Goal: Task Accomplishment & Management: Manage account settings

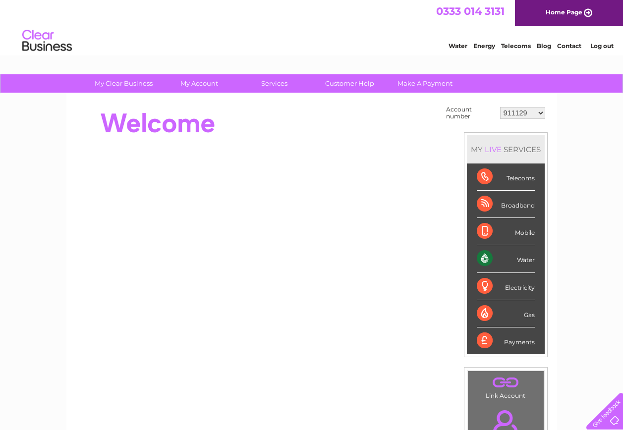
click at [519, 112] on select "911129 1053494 1075125 1083788 1121550 1123031 1137464 1137473 30271142 3027183…" at bounding box center [522, 113] width 45 height 12
click at [376, 111] on div at bounding box center [256, 124] width 361 height 40
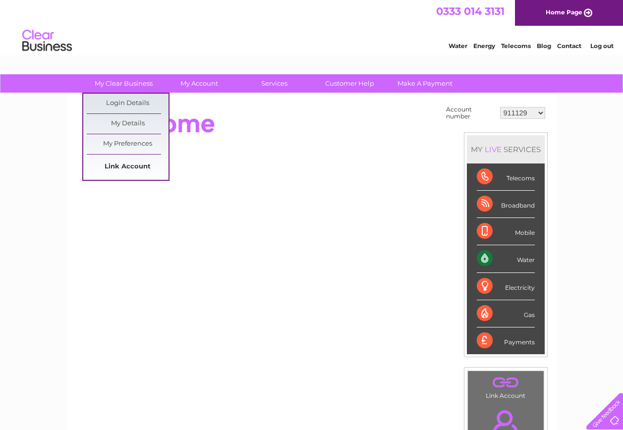
click at [122, 162] on link "Link Account" at bounding box center [128, 167] width 82 height 20
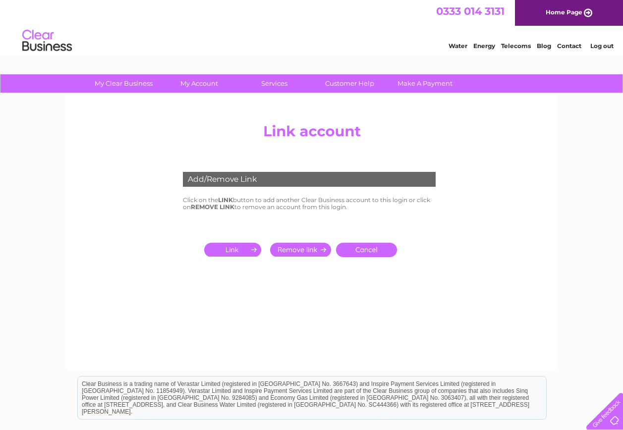
click at [241, 251] on input "submit" at bounding box center [234, 250] width 61 height 14
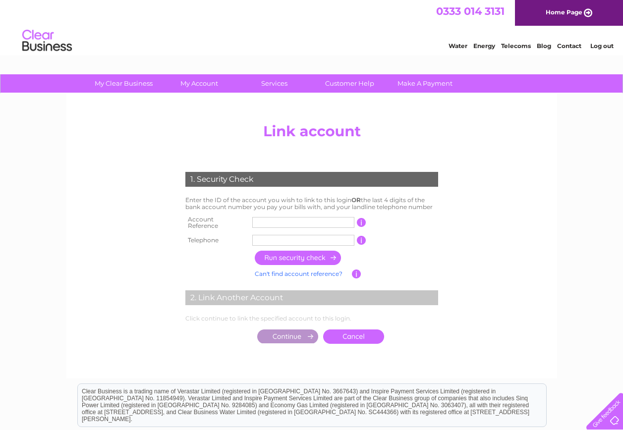
click at [286, 218] on input "text" at bounding box center [303, 222] width 102 height 11
click at [280, 225] on input "text" at bounding box center [303, 222] width 102 height 11
click at [282, 224] on input "text" at bounding box center [303, 222] width 102 height 11
type input "30325942"
click at [284, 235] on input "text" at bounding box center [303, 240] width 102 height 11
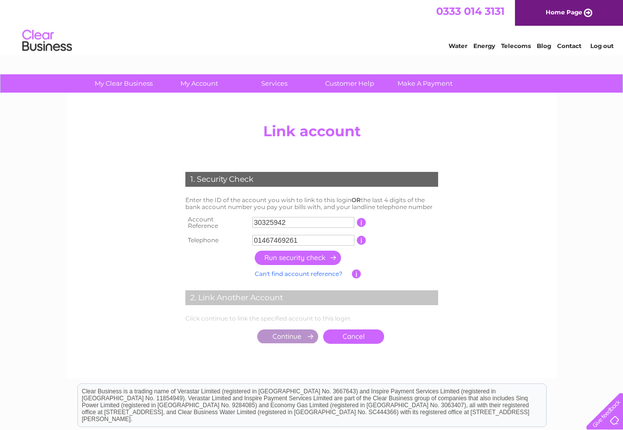
click at [295, 252] on input "button" at bounding box center [298, 258] width 87 height 14
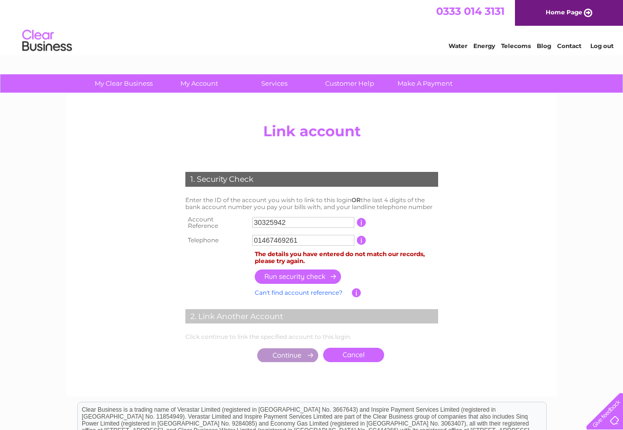
drag, startPoint x: 298, startPoint y: 236, endPoint x: 244, endPoint y: 232, distance: 54.2
click at [244, 233] on tr "Telephone 01467469261 1 of the landline telephone numbers you have given us" at bounding box center [312, 241] width 258 height 16
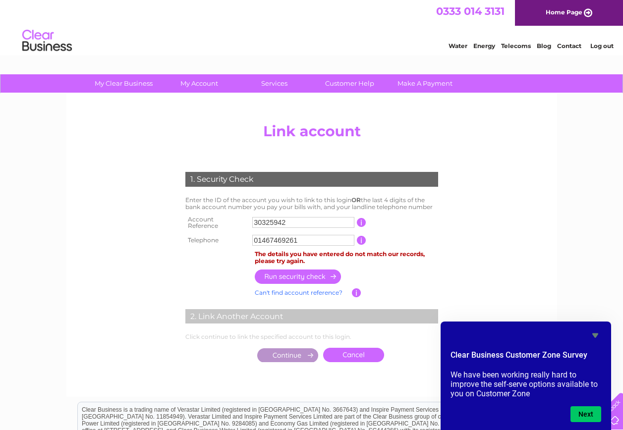
click at [309, 242] on input "01467469261" at bounding box center [303, 240] width 102 height 11
drag, startPoint x: 310, startPoint y: 238, endPoint x: 219, endPoint y: 234, distance: 91.3
click at [219, 234] on tr "Telephone 01467469261 1 of the landline telephone numbers you have given us" at bounding box center [312, 241] width 258 height 16
click at [272, 236] on input "01467469261" at bounding box center [303, 240] width 102 height 11
click at [298, 273] on input "button" at bounding box center [298, 277] width 87 height 14
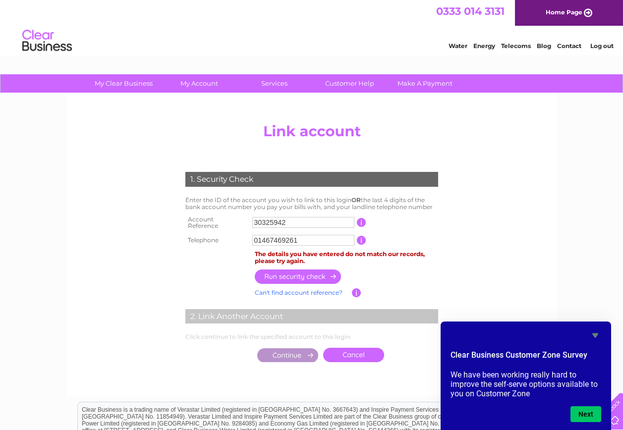
click at [311, 243] on td "01467469261" at bounding box center [303, 241] width 107 height 16
click at [311, 238] on input "01467469261" at bounding box center [303, 240] width 102 height 11
type input "01467469202"
click at [309, 272] on input "button" at bounding box center [298, 277] width 87 height 14
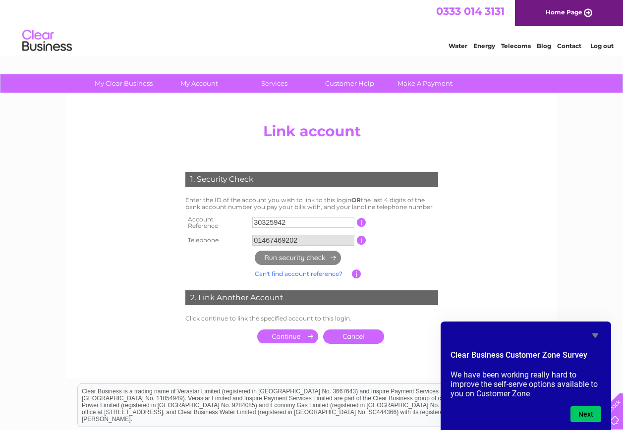
click at [291, 333] on input "submit" at bounding box center [287, 337] width 61 height 14
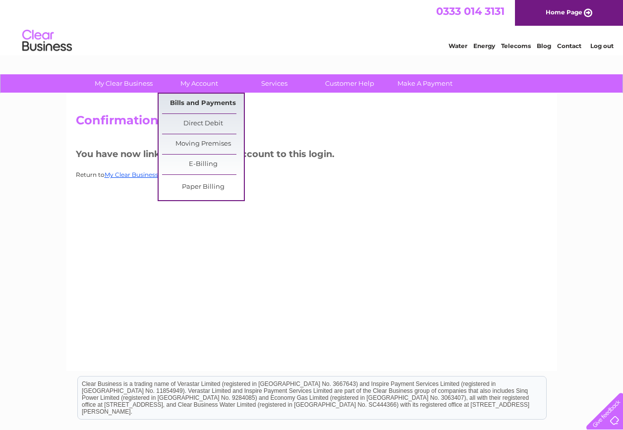
click at [197, 96] on link "Bills and Payments" at bounding box center [203, 104] width 82 height 20
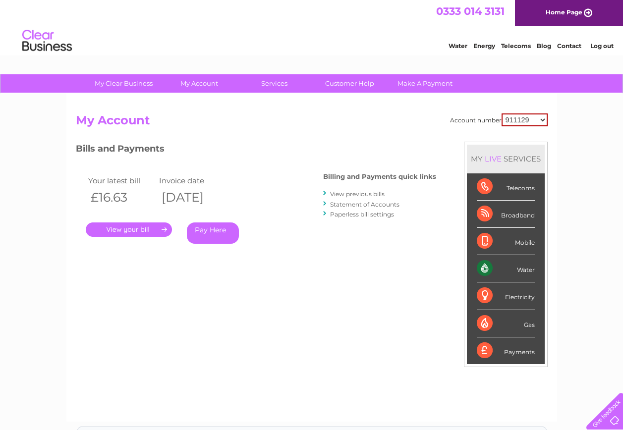
click at [525, 124] on select "911129 1053494 1075125 1083788 1121550 1123031 1137464 1137473 30271142 3027183…" at bounding box center [525, 120] width 46 height 13
select select "30325942"
click at [502, 114] on select "911129 1053494 1075125 1083788 1121550 1123031 1137464 1137473 30271142 3027183…" at bounding box center [525, 120] width 46 height 13
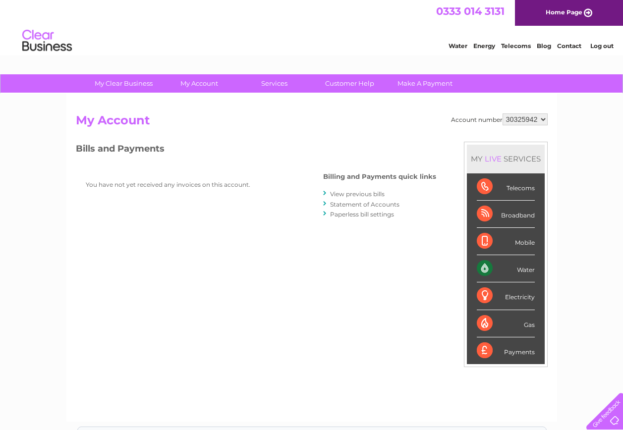
click at [365, 191] on link "View previous bills" at bounding box center [357, 193] width 55 height 7
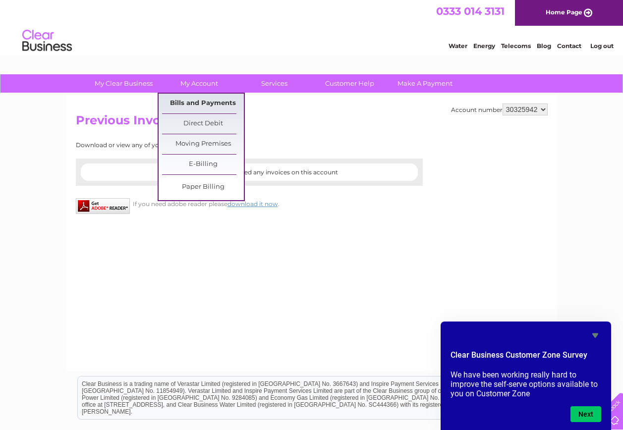
click at [202, 99] on link "Bills and Payments" at bounding box center [203, 104] width 82 height 20
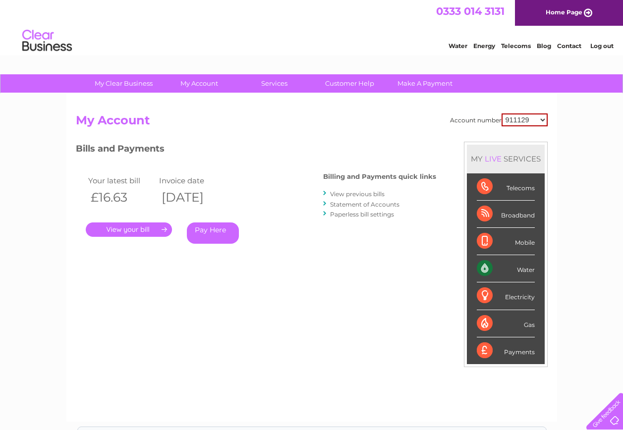
click at [526, 117] on select "911129 1053494 1075125 1083788 1121550 1123031 1137464 1137473 30271142 3027183…" at bounding box center [525, 120] width 46 height 13
select select "30325942"
click at [502, 114] on select "911129 1053494 1075125 1083788 1121550 1123031 1137464 1137473 30271142 3027183…" at bounding box center [525, 120] width 46 height 13
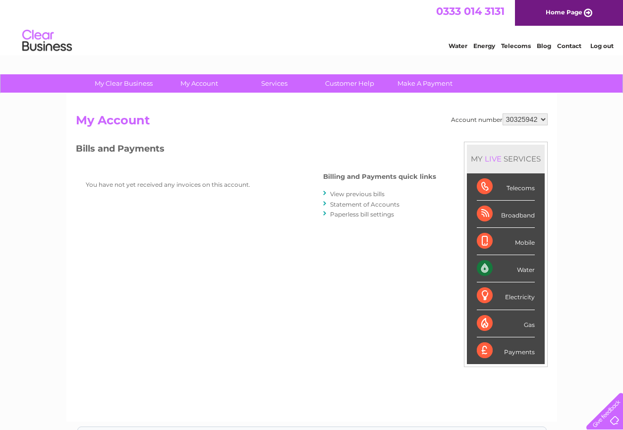
click at [369, 192] on link "View previous bills" at bounding box center [357, 193] width 55 height 7
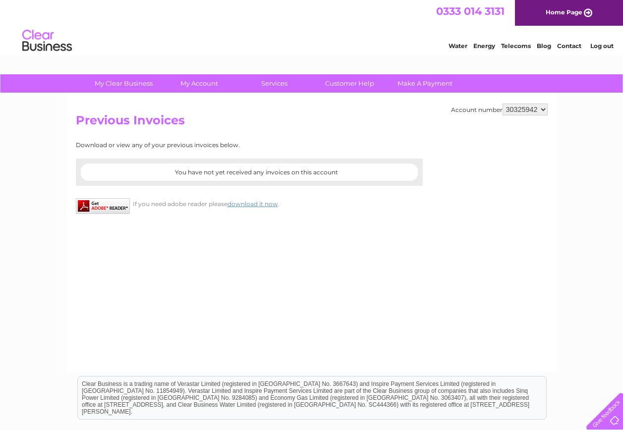
drag, startPoint x: 56, startPoint y: 237, endPoint x: -25, endPoint y: 235, distance: 80.9
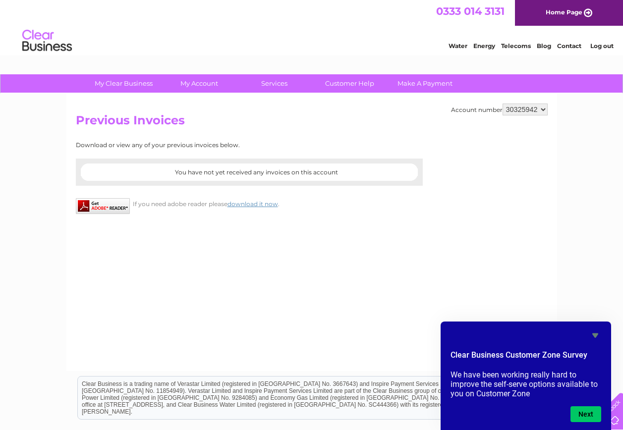
click at [604, 44] on link "Log out" at bounding box center [602, 45] width 23 height 7
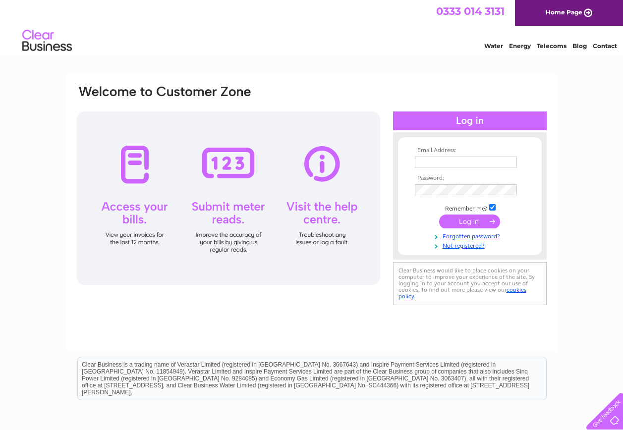
type input "bussupportadmin@aberdeenshire.gov.uk"
click at [483, 218] on input "submit" at bounding box center [469, 222] width 61 height 14
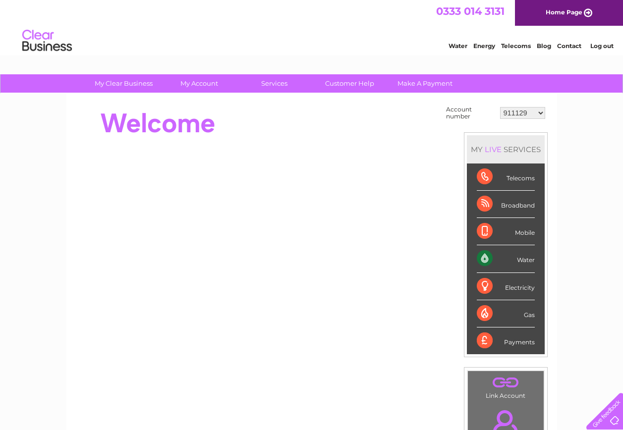
click at [533, 112] on select "911129 1053494 1075125 1083788 1121550 1123031 1137464 1137473 30271142 3027183…" at bounding box center [522, 113] width 45 height 12
select select "30325942"
click at [500, 107] on select "911129 1053494 1075125 1083788 1121550 1123031 1137464 1137473 30271142 3027183…" at bounding box center [522, 113] width 45 height 12
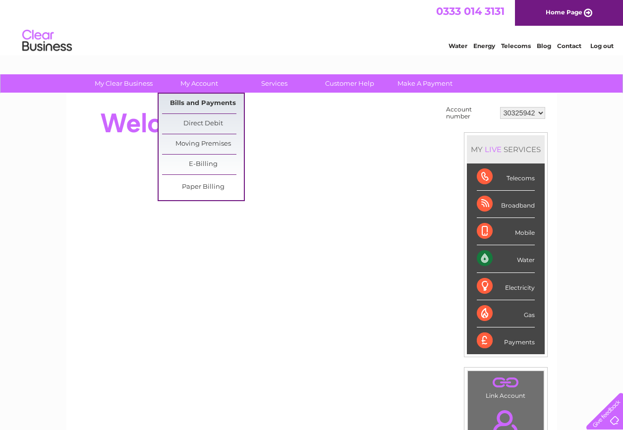
click at [196, 100] on link "Bills and Payments" at bounding box center [203, 104] width 82 height 20
